Goal: Transaction & Acquisition: Purchase product/service

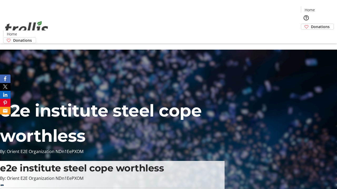
click at [311, 24] on span "Donations" at bounding box center [320, 27] width 19 height 6
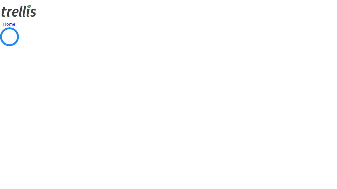
select select "CA"
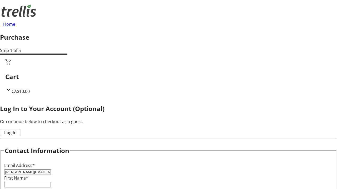
type input "[PERSON_NAME][EMAIL_ADDRESS][DOMAIN_NAME]"
type input "[PERSON_NAME]"
type input "[STREET_ADDRESS][PERSON_NAME]"
type input "Kelowna"
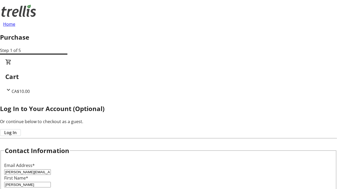
select select "BC"
type input "Kelowna"
type input "V1Y 0C2"
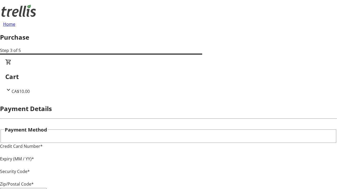
type input "V1Y 0C2"
